Goal: Participate in discussion: Engage in conversation with other users on a specific topic

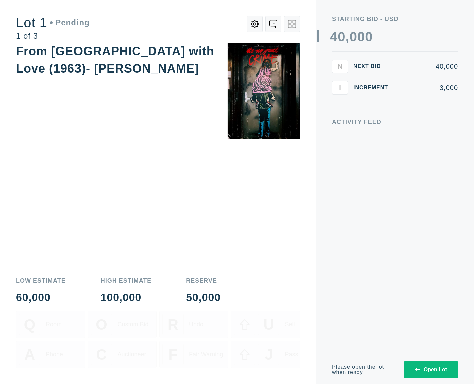
click at [427, 372] on div "Open Lot" at bounding box center [431, 370] width 32 height 6
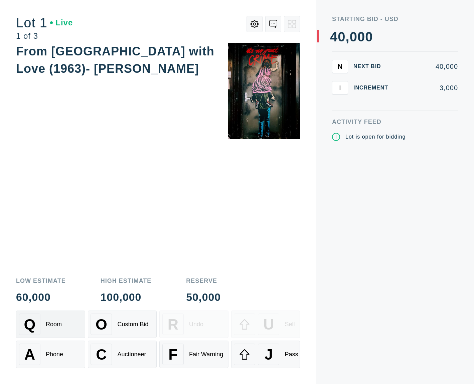
click at [70, 320] on div "Q Room" at bounding box center [50, 324] width 63 height 21
click at [66, 320] on div "Q Room" at bounding box center [50, 324] width 63 height 21
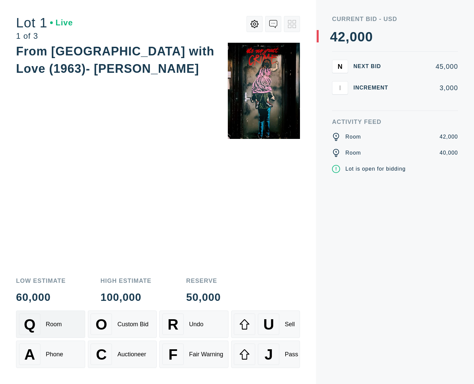
click at [65, 320] on div "Q Room" at bounding box center [50, 324] width 63 height 21
click at [192, 355] on div "Fair Warning" at bounding box center [206, 354] width 34 height 7
click at [107, 327] on div "O" at bounding box center [100, 324] width 21 height 21
click at [71, 329] on div "Q Room" at bounding box center [50, 324] width 63 height 21
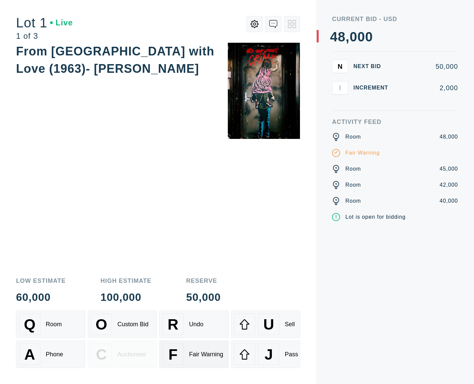
click at [187, 350] on div "F Fair Warning" at bounding box center [193, 354] width 63 height 21
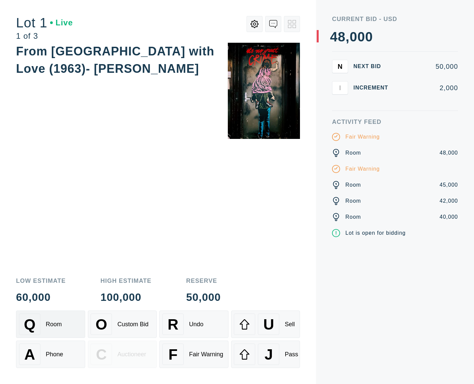
click at [65, 328] on div "Q Room" at bounding box center [50, 324] width 63 height 21
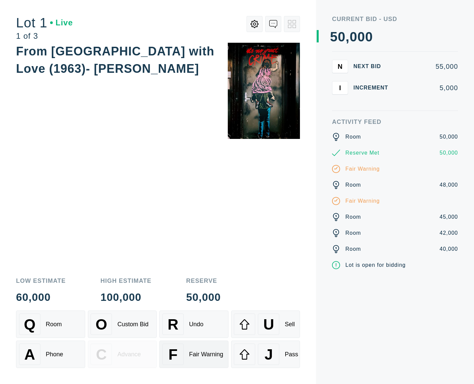
click at [208, 357] on div "Fair Warning" at bounding box center [206, 354] width 34 height 7
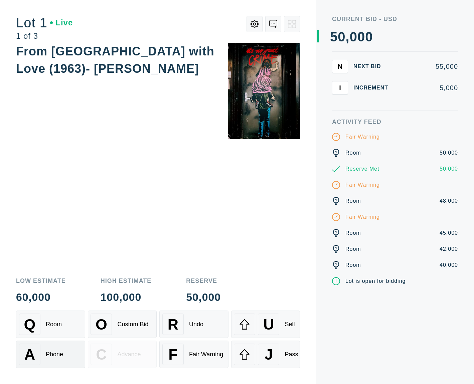
click at [35, 360] on div "A" at bounding box center [29, 354] width 21 height 21
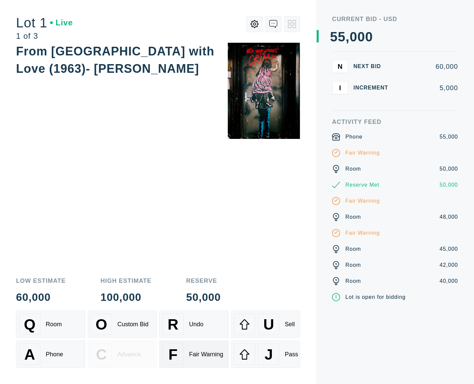
click at [167, 356] on div "F" at bounding box center [172, 354] width 21 height 21
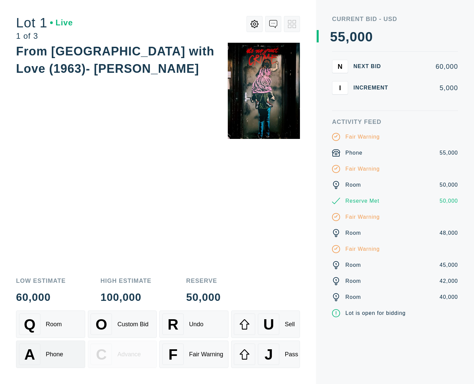
click at [31, 362] on span "A" at bounding box center [29, 354] width 11 height 17
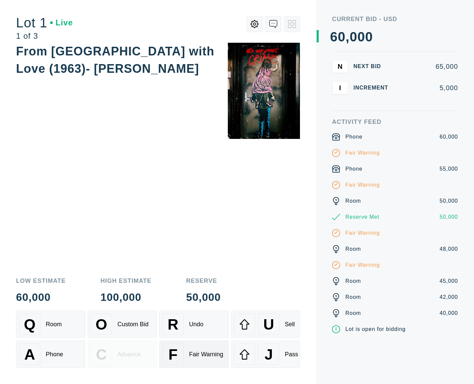
click at [189, 354] on div "Fair Warning" at bounding box center [206, 354] width 34 height 7
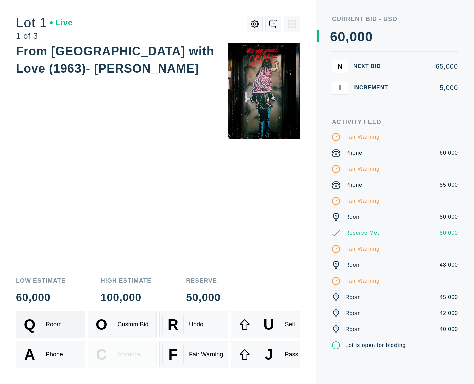
click at [53, 330] on div "Q Room" at bounding box center [50, 324] width 63 height 21
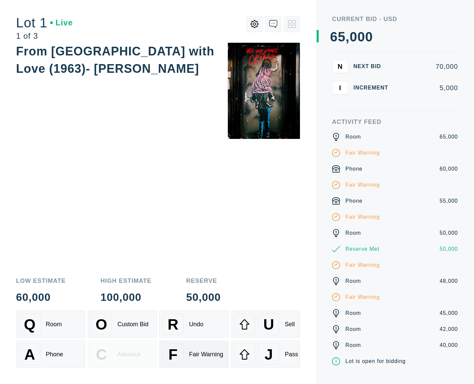
click at [218, 356] on div "Fair Warning" at bounding box center [206, 354] width 34 height 7
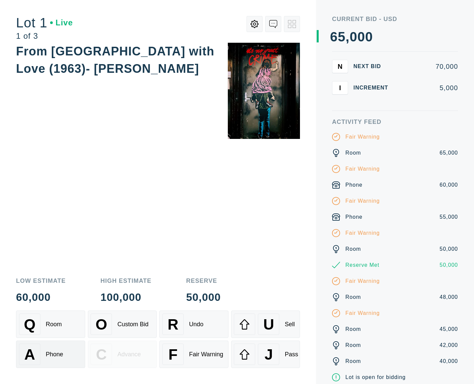
click at [38, 363] on div "A" at bounding box center [29, 354] width 21 height 21
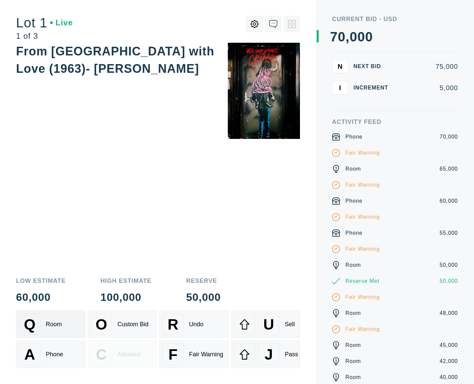
click at [56, 326] on div "Room" at bounding box center [54, 324] width 16 height 7
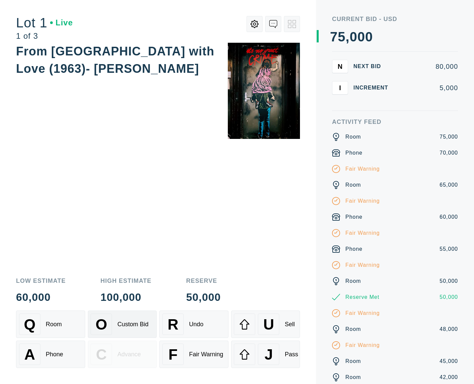
click at [106, 326] on span "O" at bounding box center [101, 324] width 12 height 17
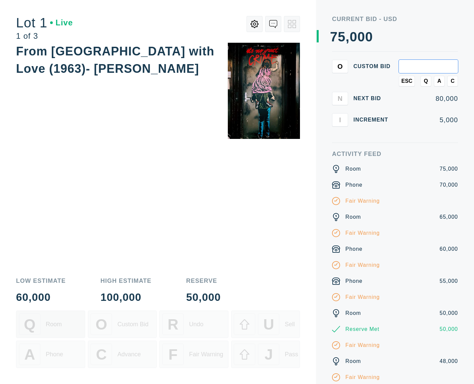
click at [64, 331] on div "Q Room" at bounding box center [50, 324] width 63 height 21
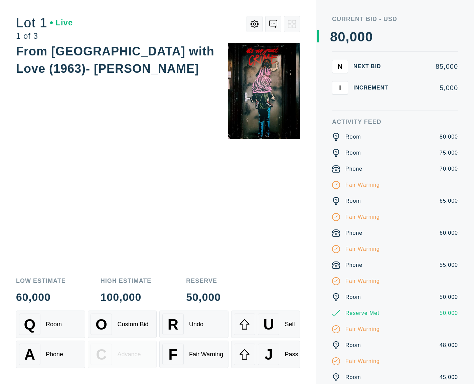
click at [61, 370] on div "Q Room O Custom Bid R Undo U Sell A Phone C Advance F Fair Warning J Pass" at bounding box center [158, 347] width 284 height 73
click at [61, 367] on button "A Phone" at bounding box center [50, 354] width 69 height 27
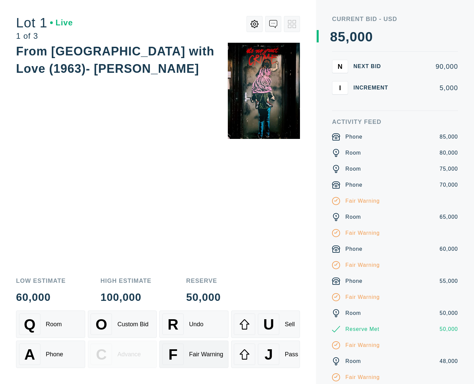
click at [207, 362] on div "F Fair Warning" at bounding box center [193, 354] width 63 height 21
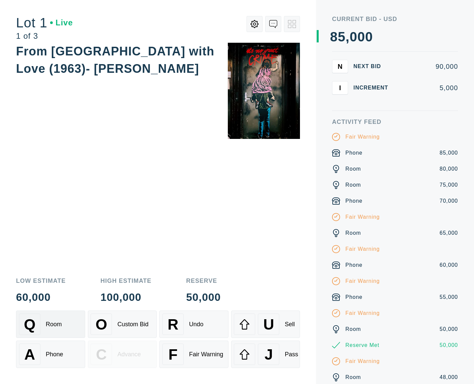
click at [54, 330] on div "Q Room" at bounding box center [50, 324] width 63 height 21
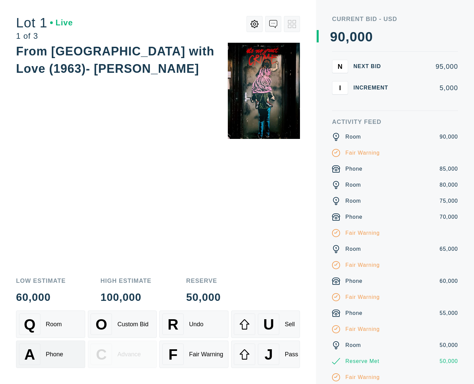
click at [49, 357] on div "Phone" at bounding box center [54, 354] width 17 height 7
